Goal: Find contact information: Find contact information

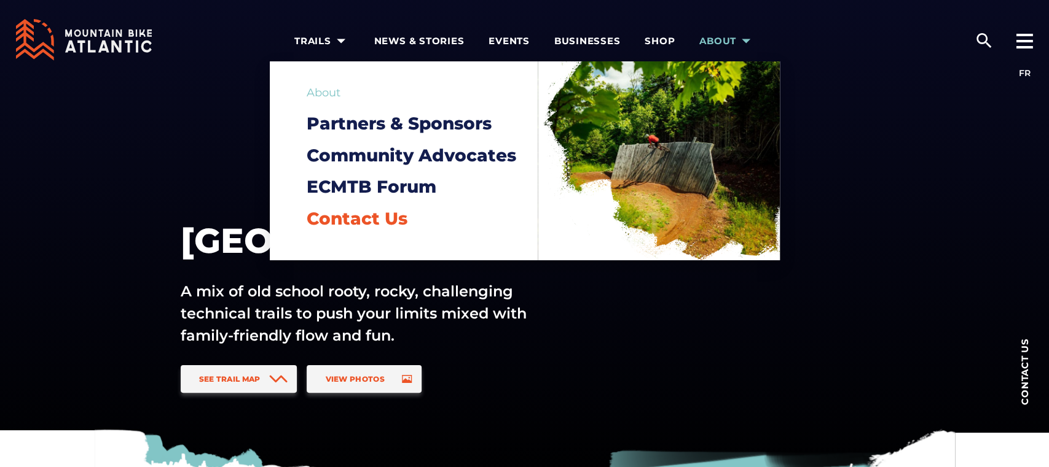
click at [364, 221] on span "Contact Us" at bounding box center [357, 218] width 101 height 21
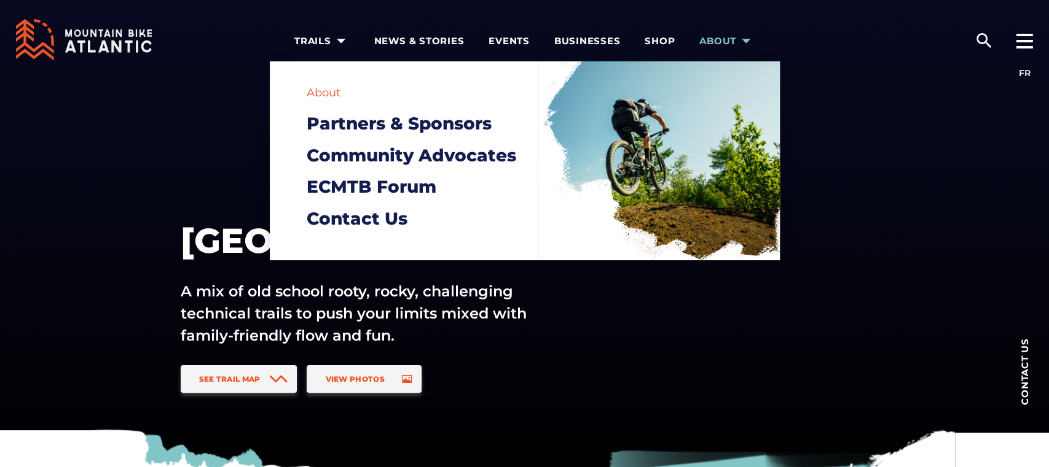
click at [330, 90] on link "About" at bounding box center [324, 93] width 34 height 14
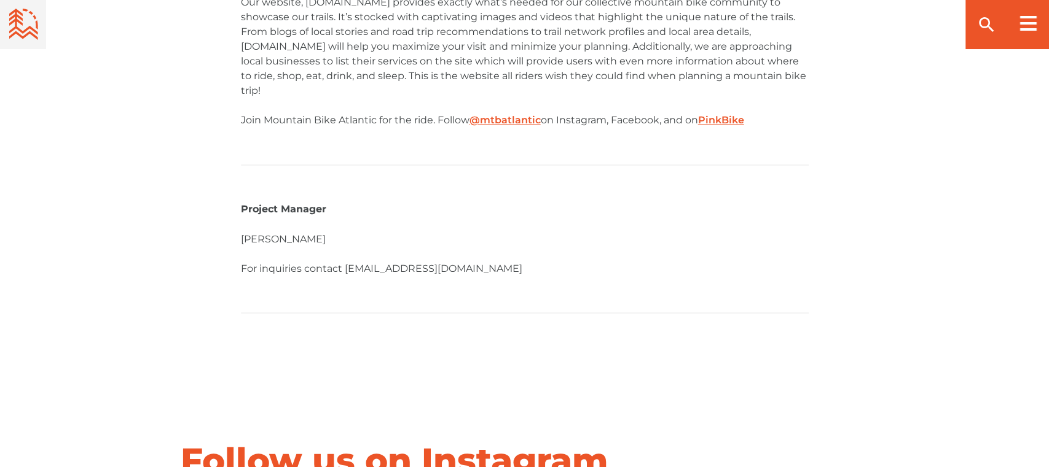
scroll to position [1364, 0]
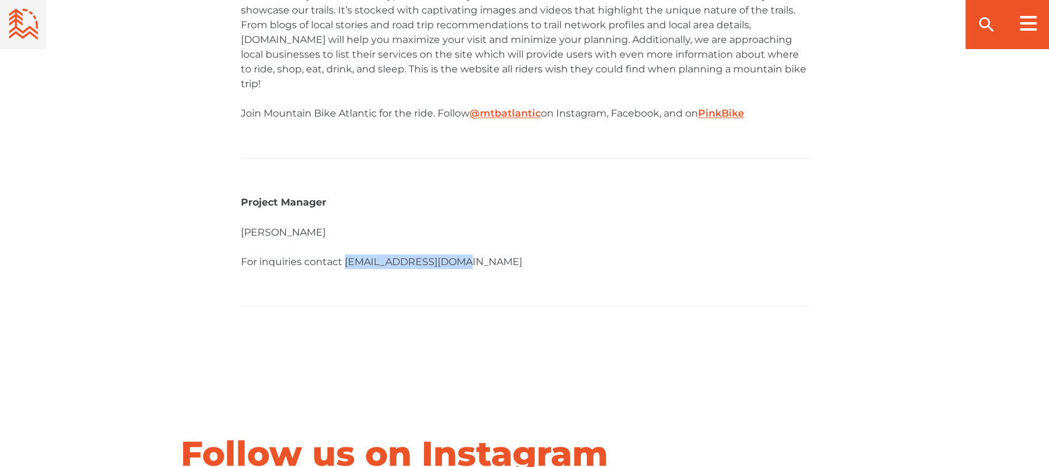
drag, startPoint x: 460, startPoint y: 246, endPoint x: 344, endPoint y: 249, distance: 115.5
click at [344, 254] on p "For inquiries contact [EMAIL_ADDRESS][DOMAIN_NAME]" at bounding box center [525, 261] width 568 height 15
copy p "info@mtbatlantic.com"
